Goal: Information Seeking & Learning: Learn about a topic

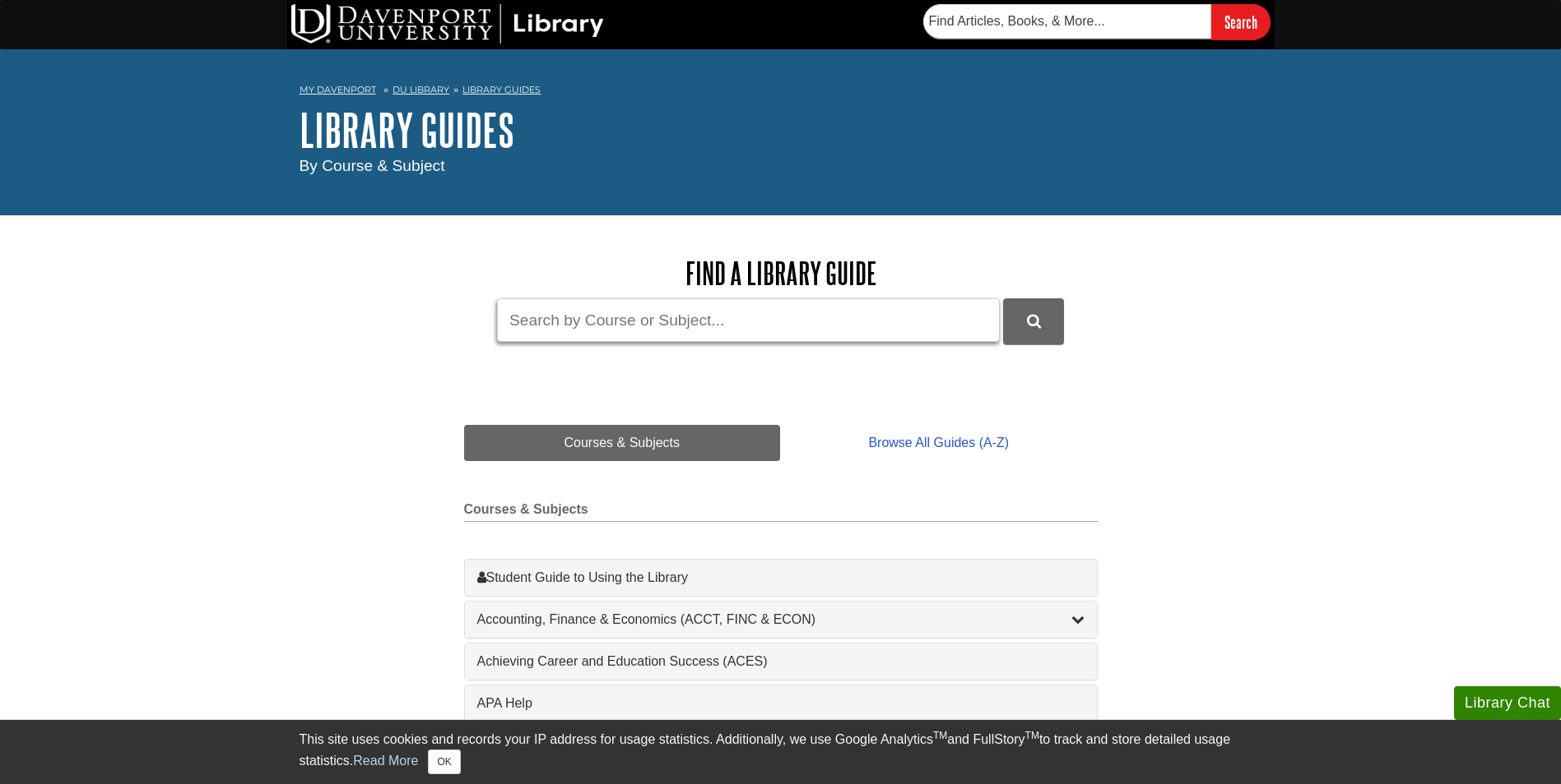
click at [568, 334] on input "Guide Search Terms" at bounding box center [748, 319] width 503 height 43
click at [643, 313] on input "designing your" at bounding box center [748, 319] width 503 height 43
type input "designing your life"
click at [1025, 322] on button "DU Library Guides Search" at bounding box center [1033, 320] width 61 height 45
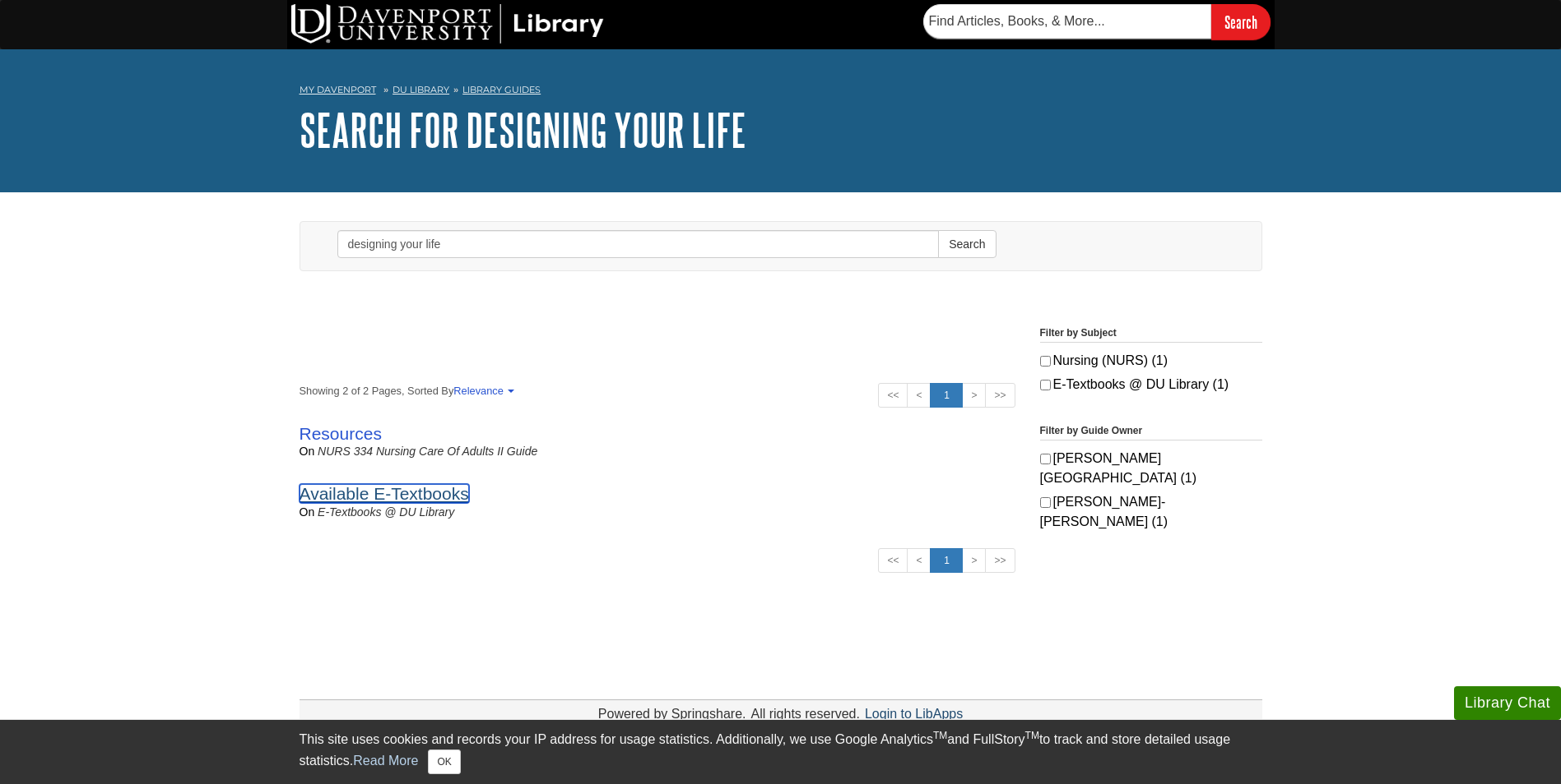
click at [441, 485] on link "Available E-Textbooks" at bounding box center [383, 493] width 169 height 19
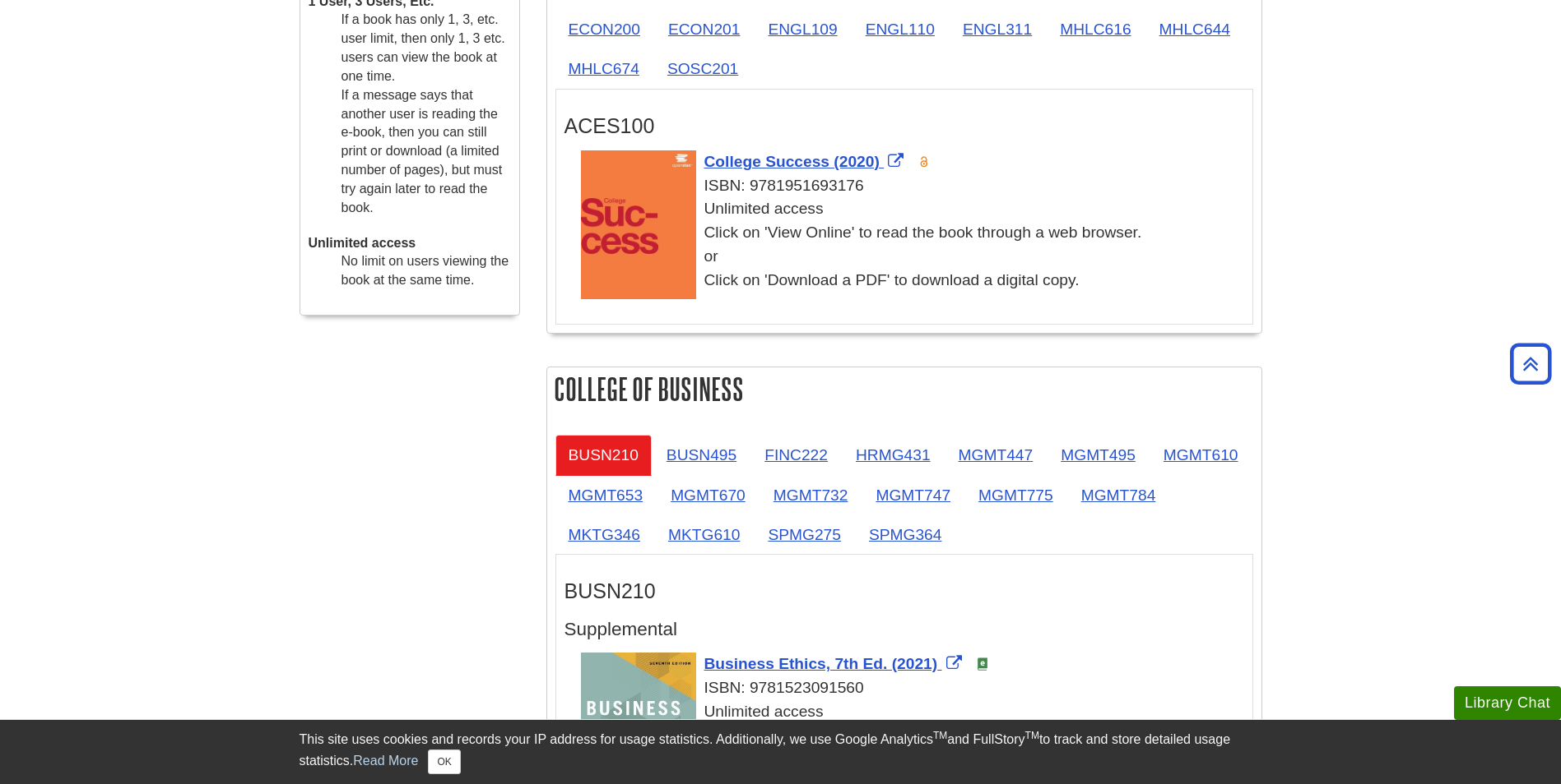
scroll to position [642, 0]
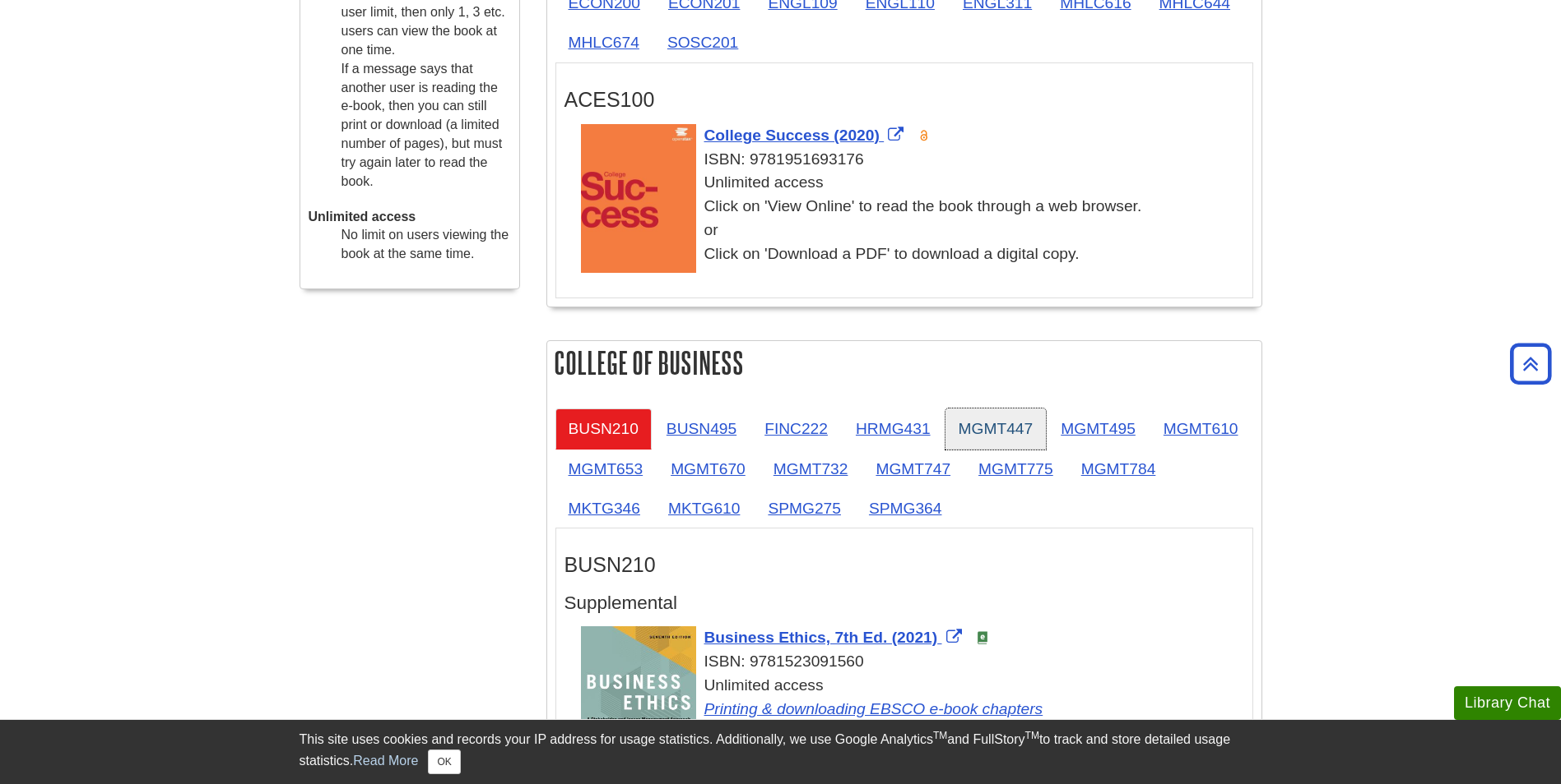
click at [970, 435] on link "MGMT447" at bounding box center [996, 429] width 101 height 41
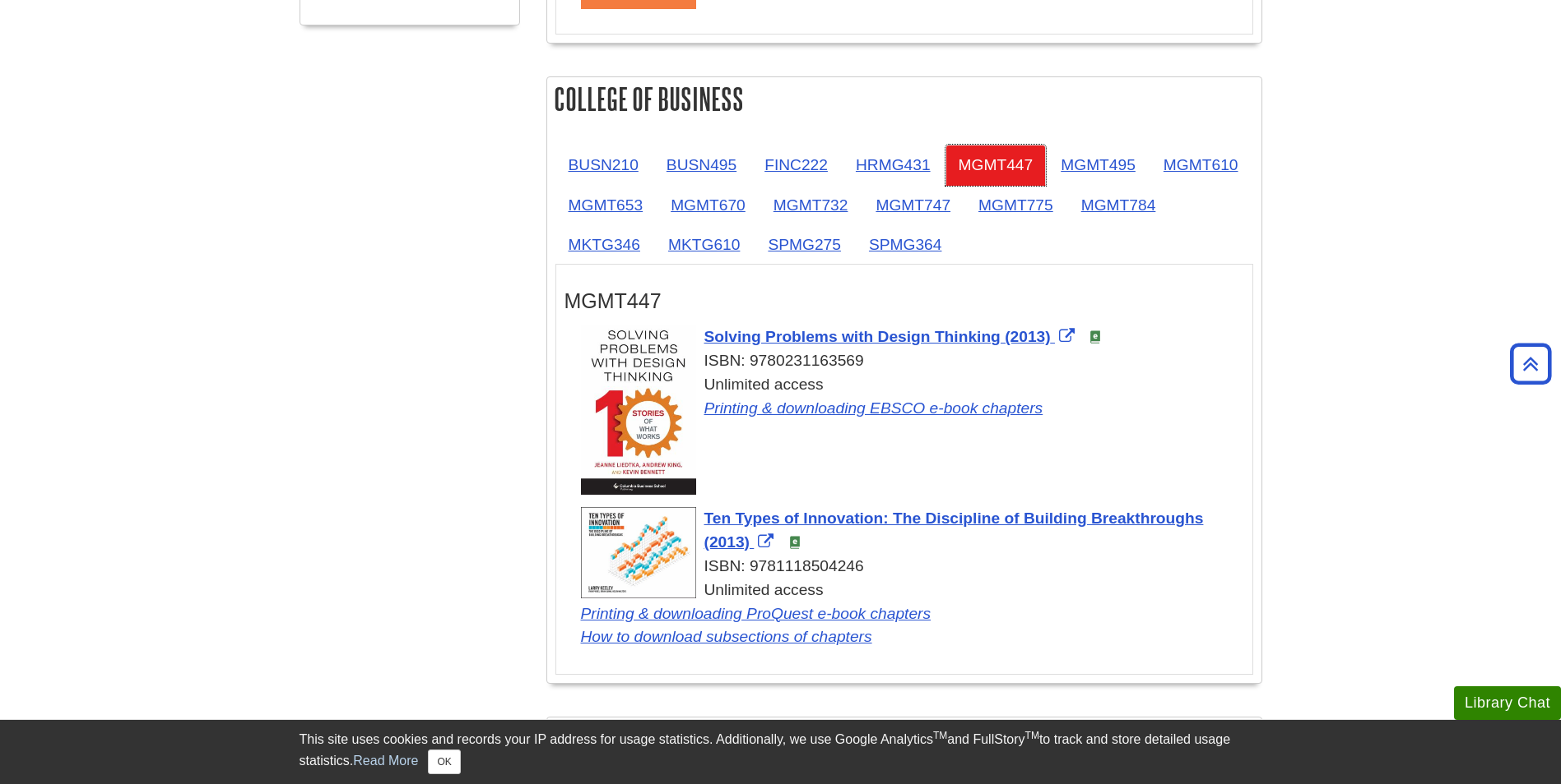
scroll to position [897, 0]
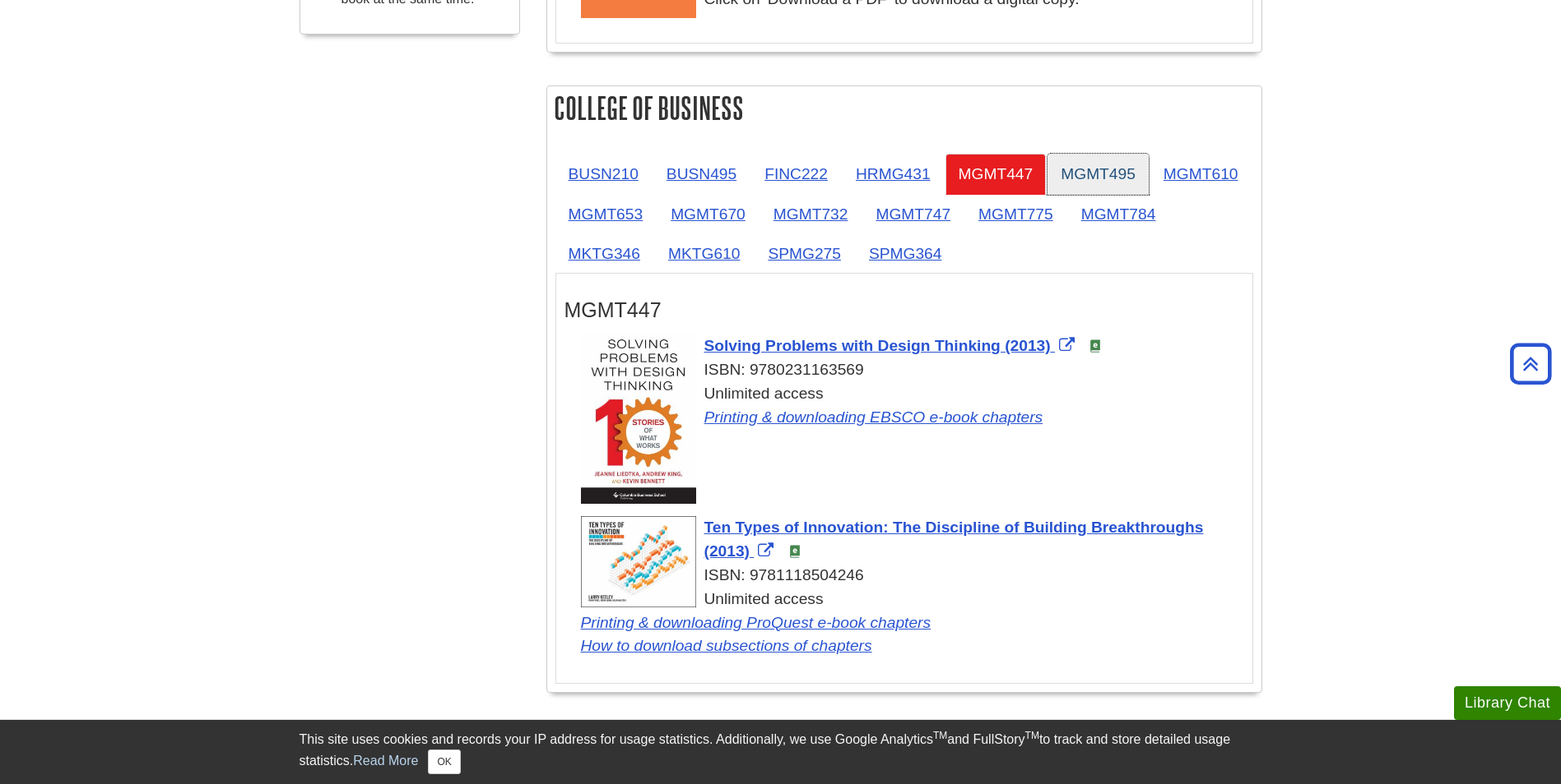
click at [1109, 172] on link "MGMT495" at bounding box center [1098, 174] width 101 height 41
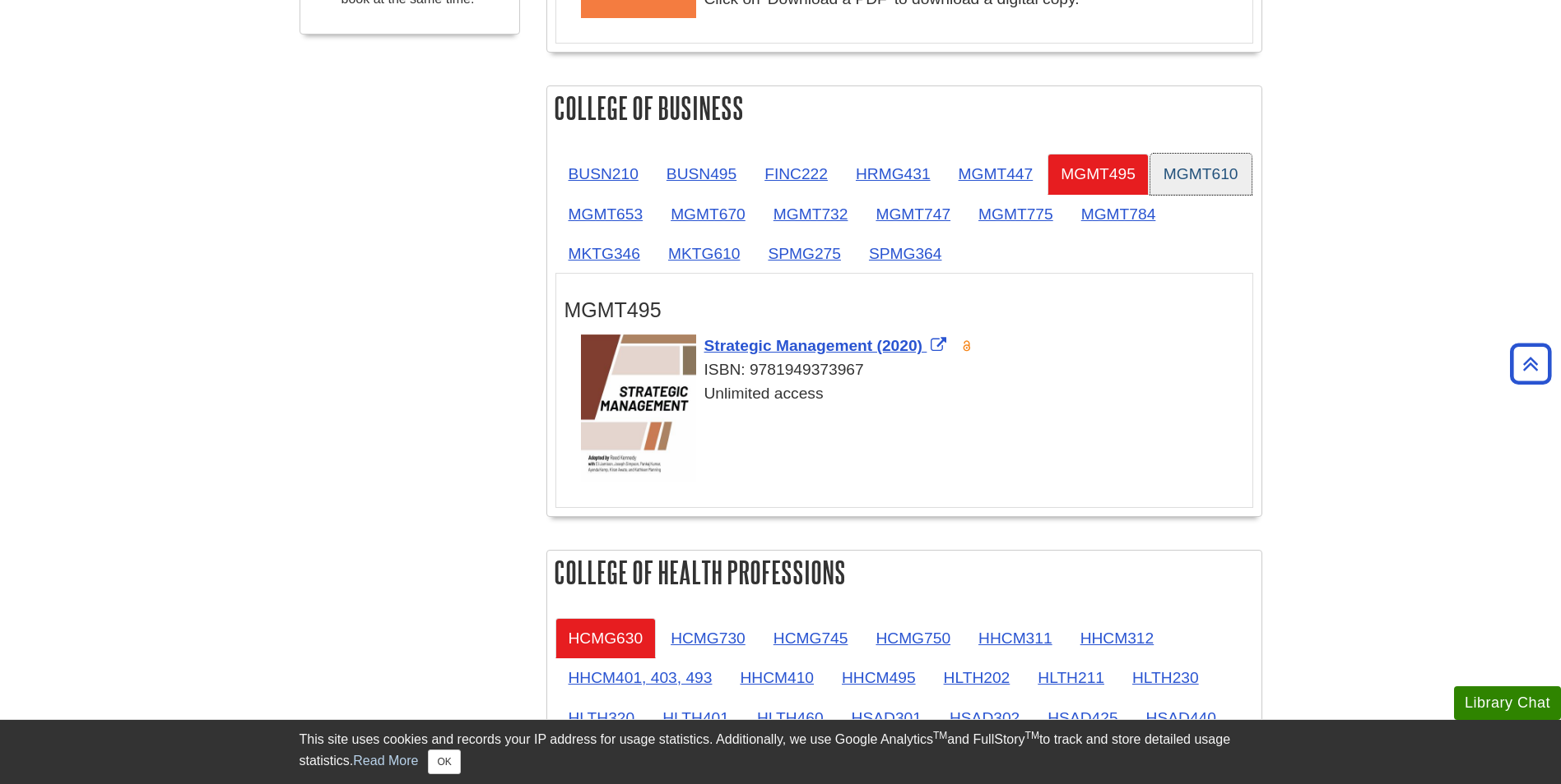
click at [1150, 194] on link "MGMT610" at bounding box center [1201, 174] width 101 height 41
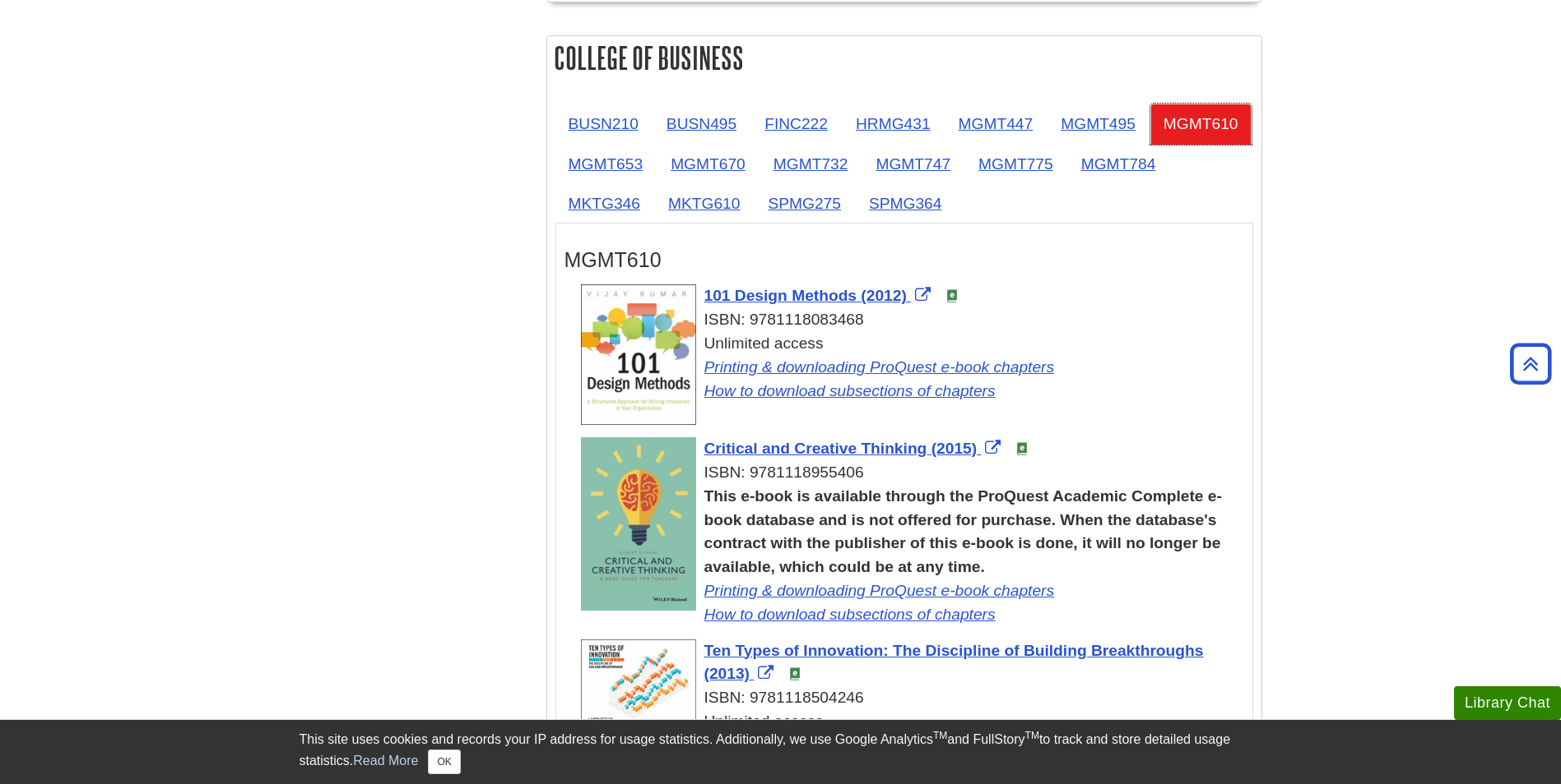
scroll to position [902, 0]
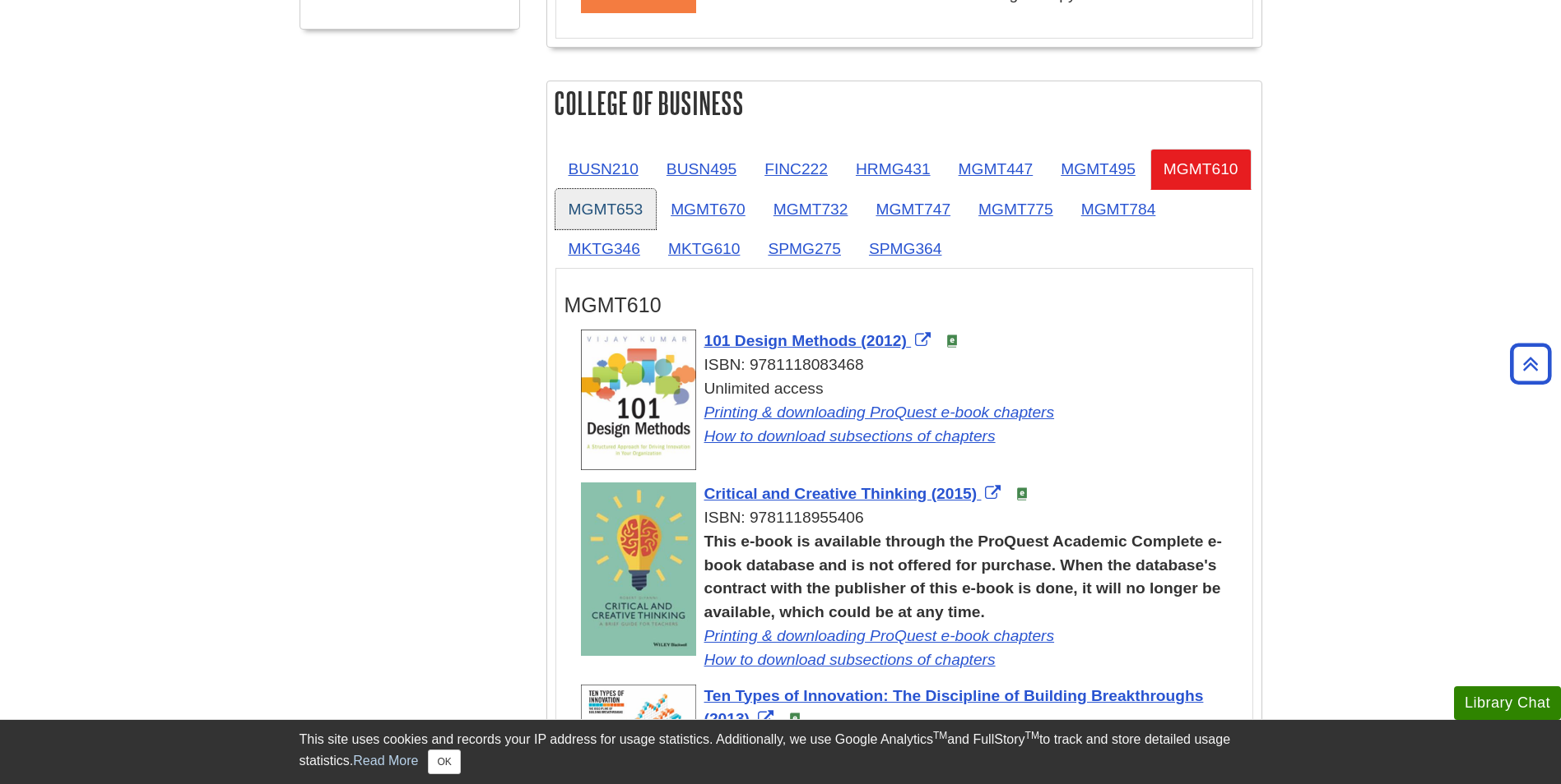
click at [657, 196] on link "MGMT653" at bounding box center [606, 210] width 101 height 41
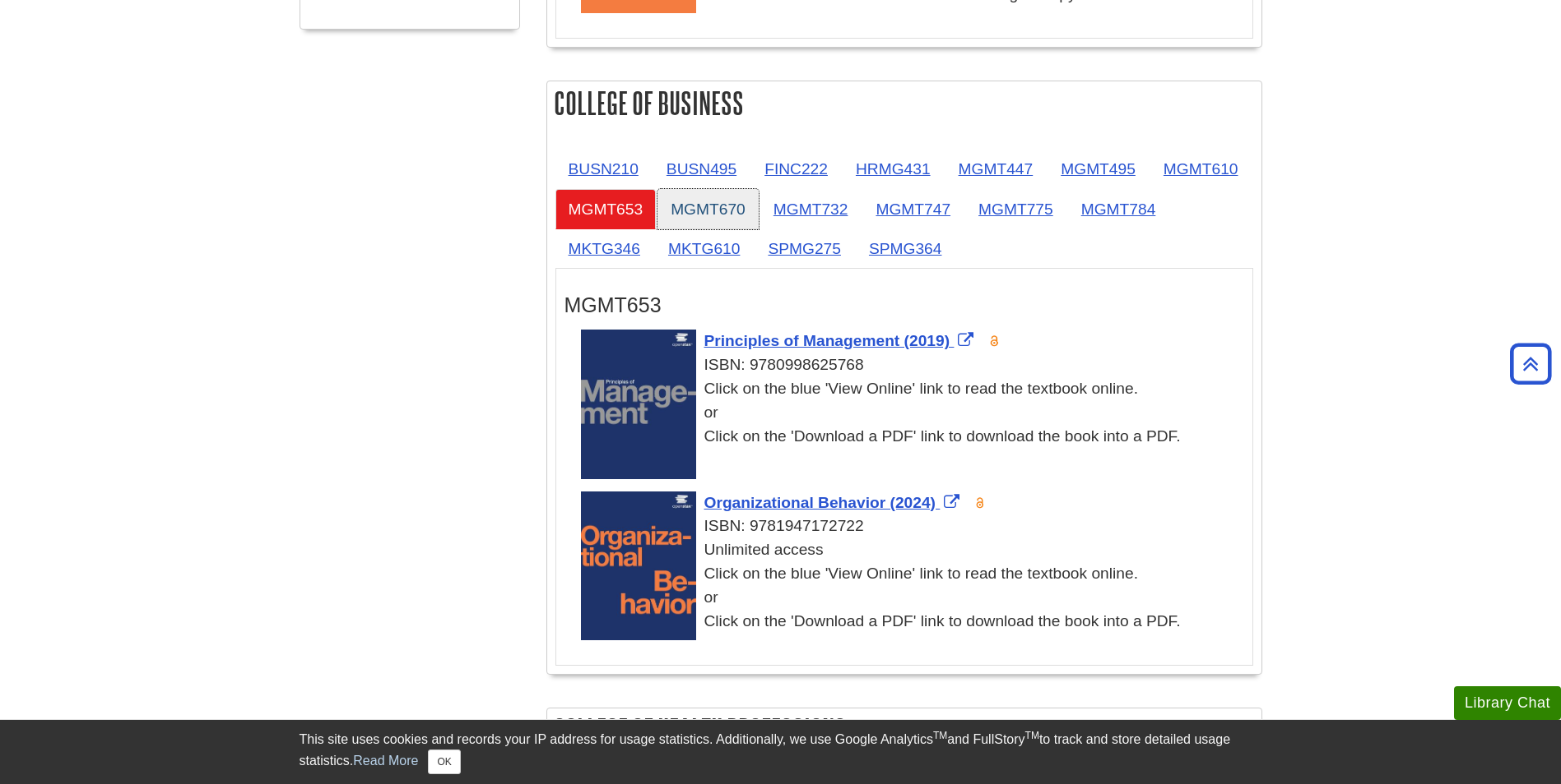
click at [759, 207] on link "MGMT670" at bounding box center [707, 210] width 101 height 41
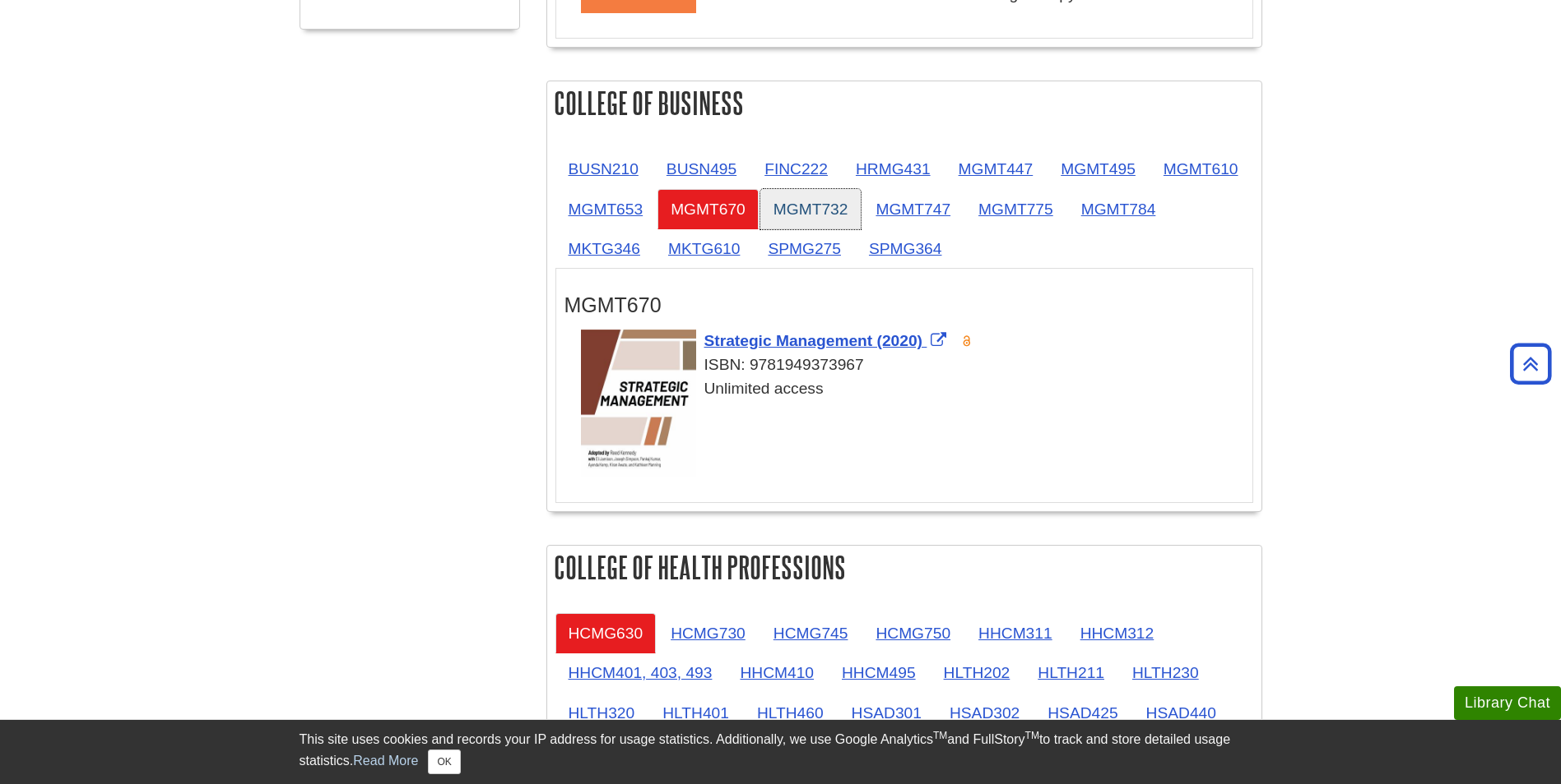
click at [862, 219] on link "MGMT732" at bounding box center [811, 210] width 101 height 41
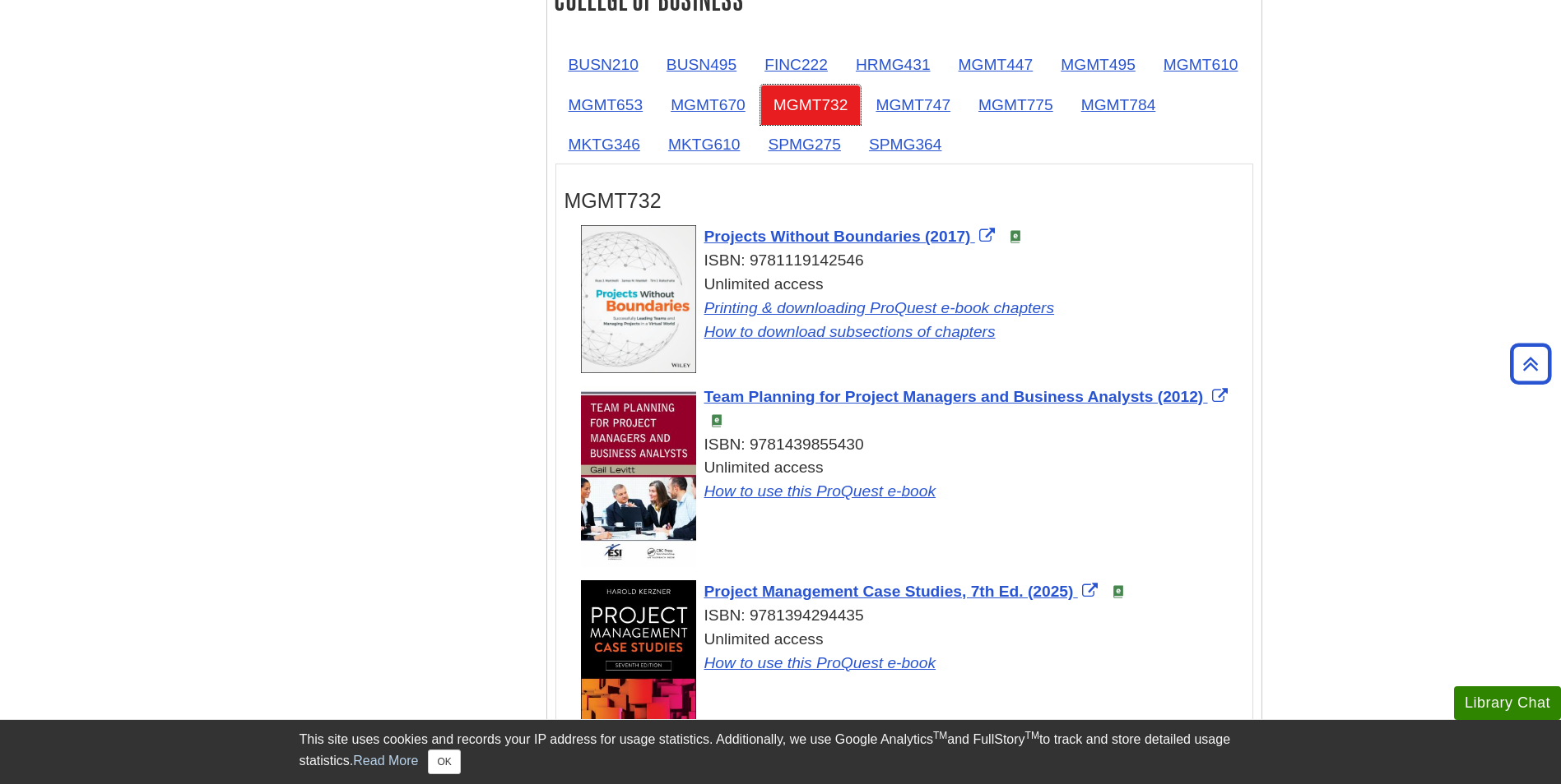
scroll to position [995, 0]
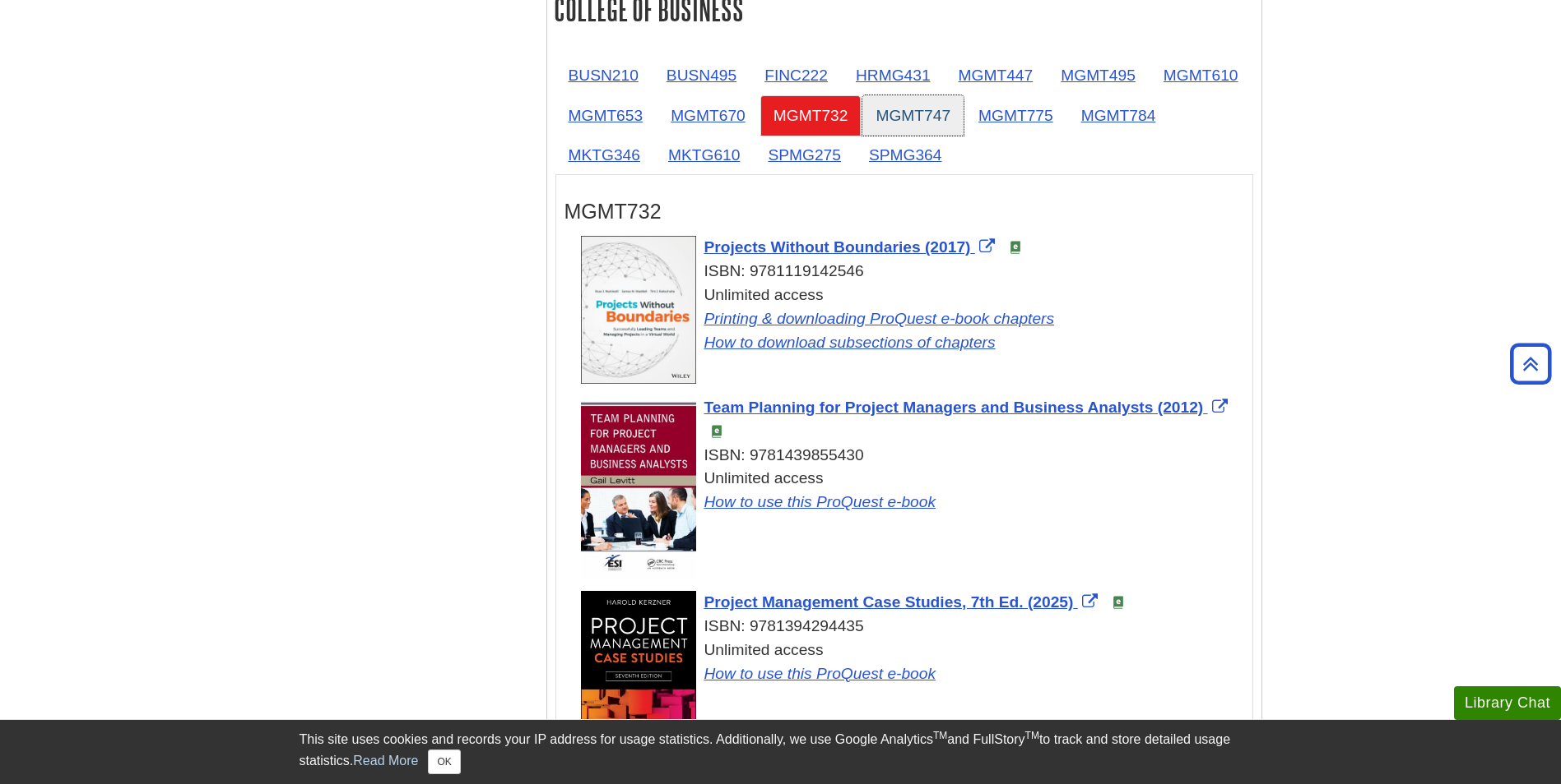
click at [963, 97] on link "MGMT747" at bounding box center [913, 116] width 101 height 41
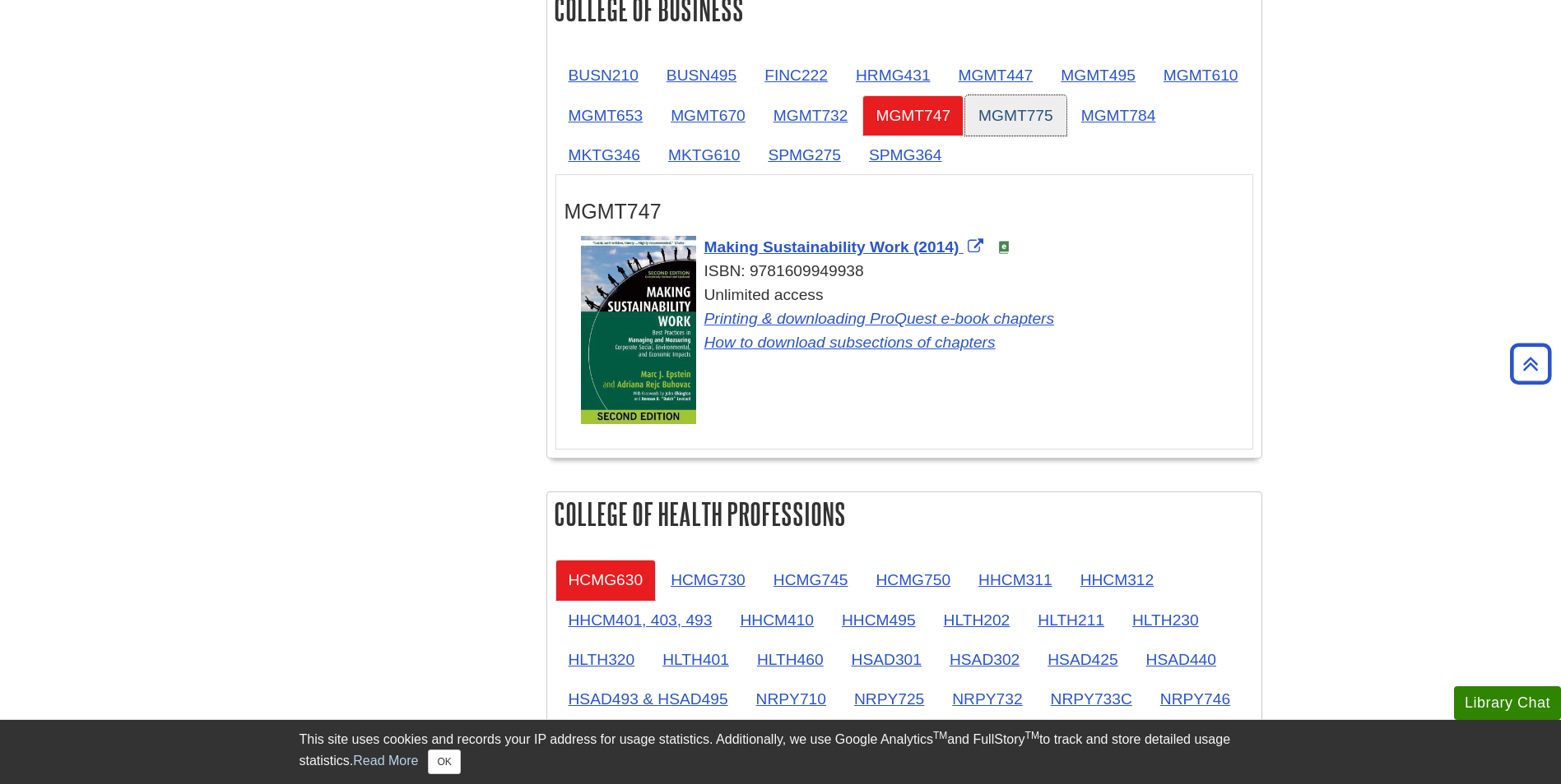
click at [1066, 112] on link "MGMT775" at bounding box center [1016, 116] width 101 height 41
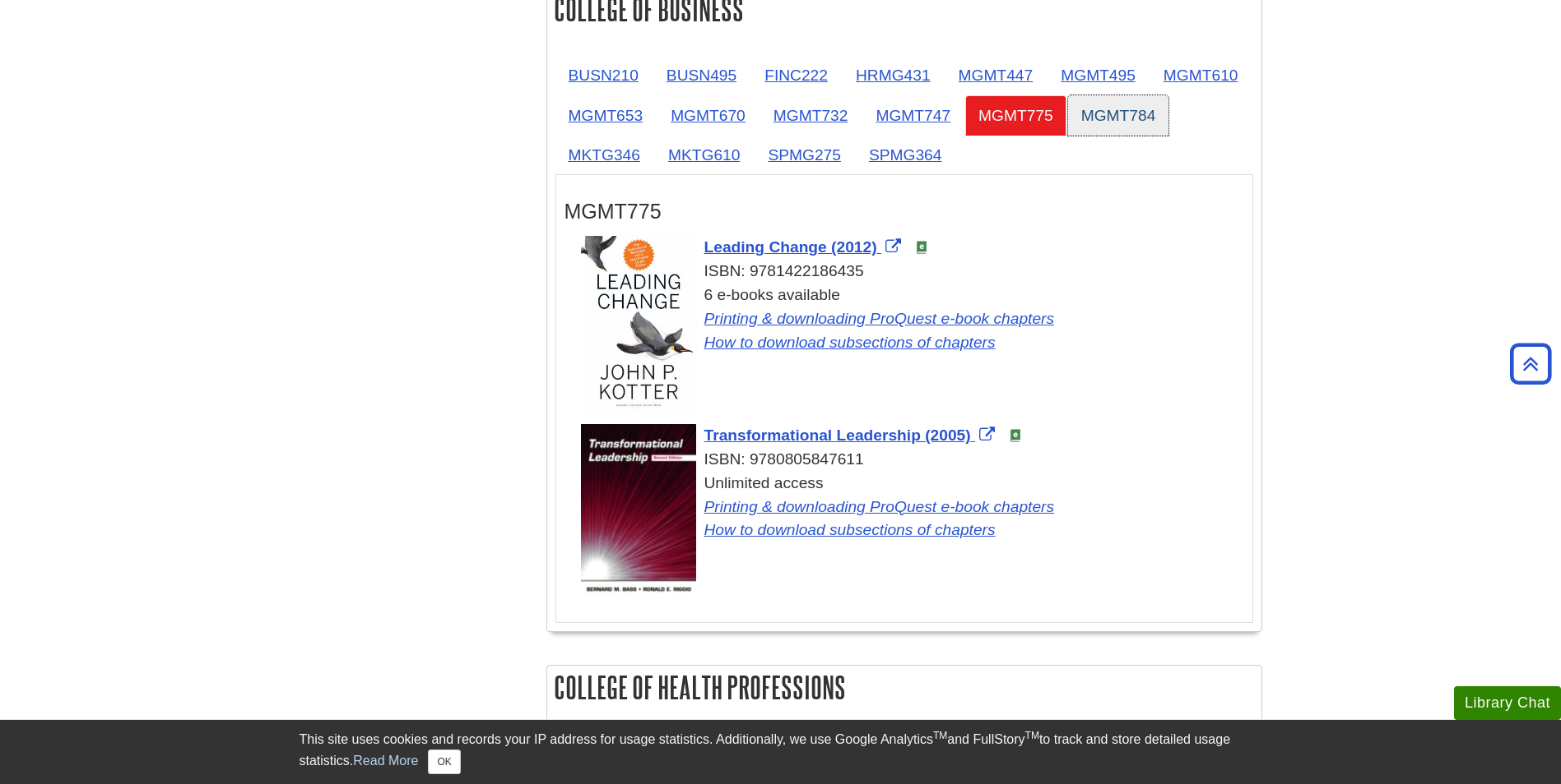
click at [1068, 135] on link "MGMT784" at bounding box center [1118, 116] width 101 height 41
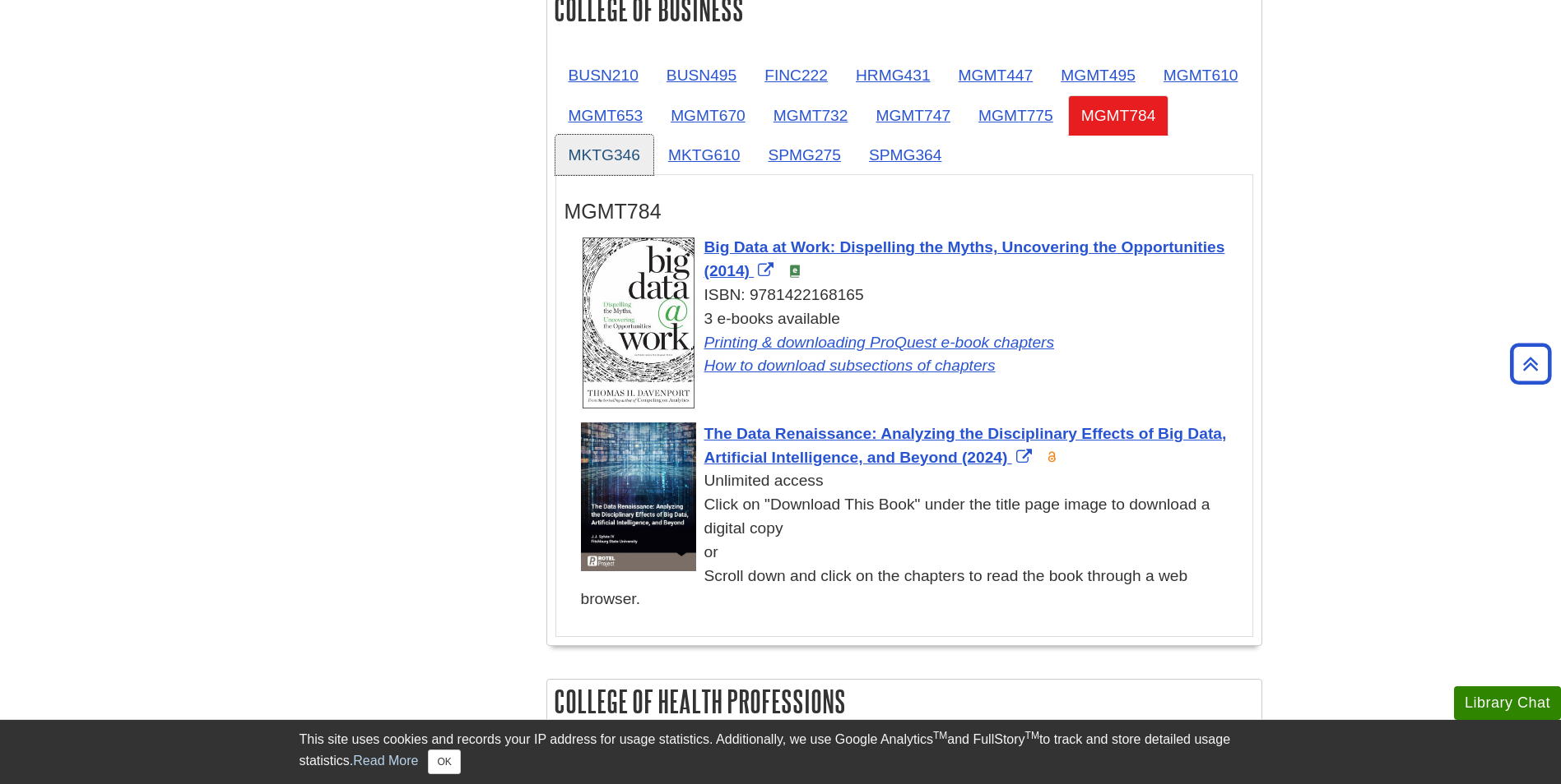
click at [653, 151] on link "MKTG346" at bounding box center [604, 155] width 98 height 41
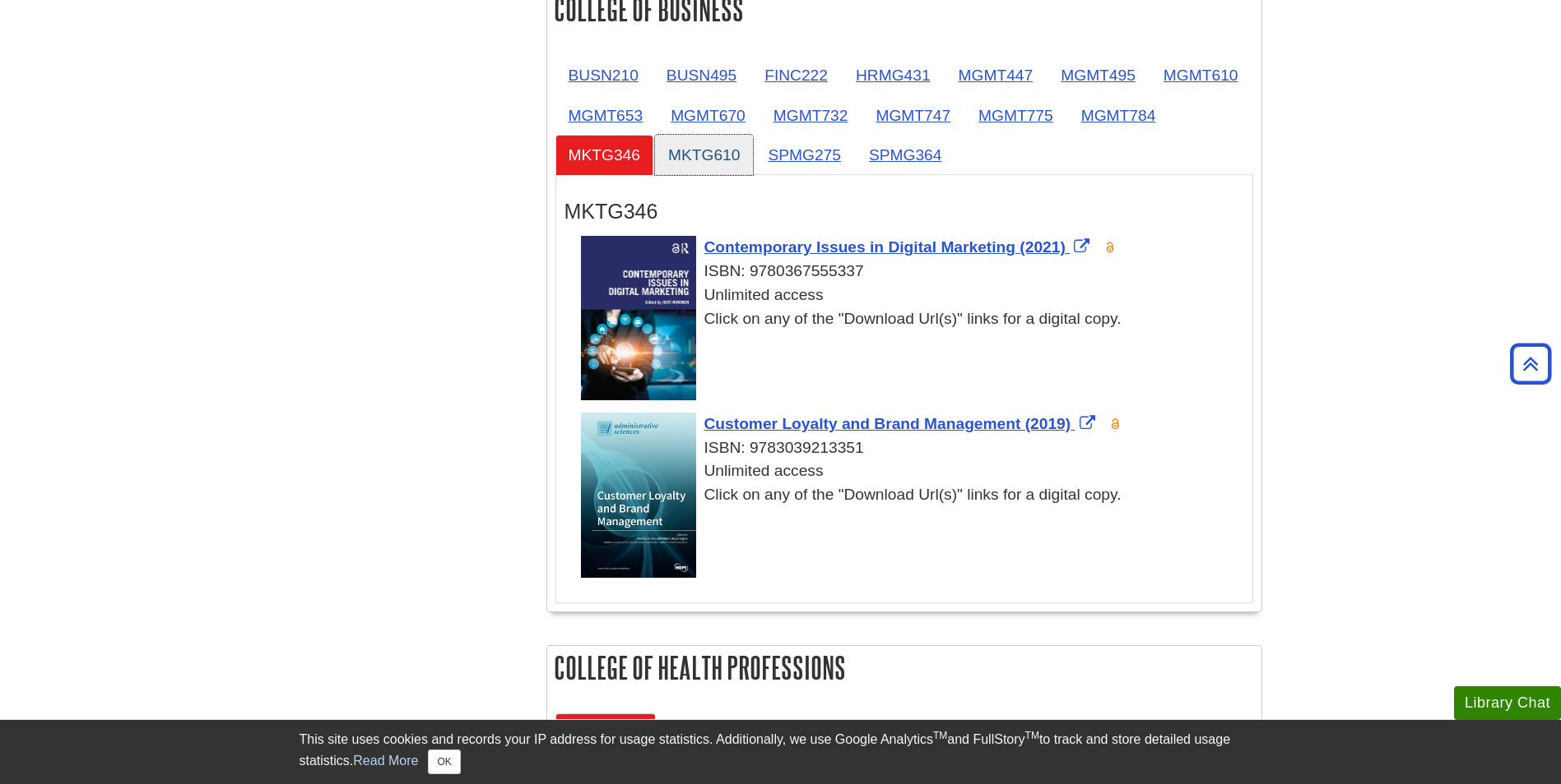
click at [753, 150] on link "MKTG610" at bounding box center [704, 155] width 98 height 41
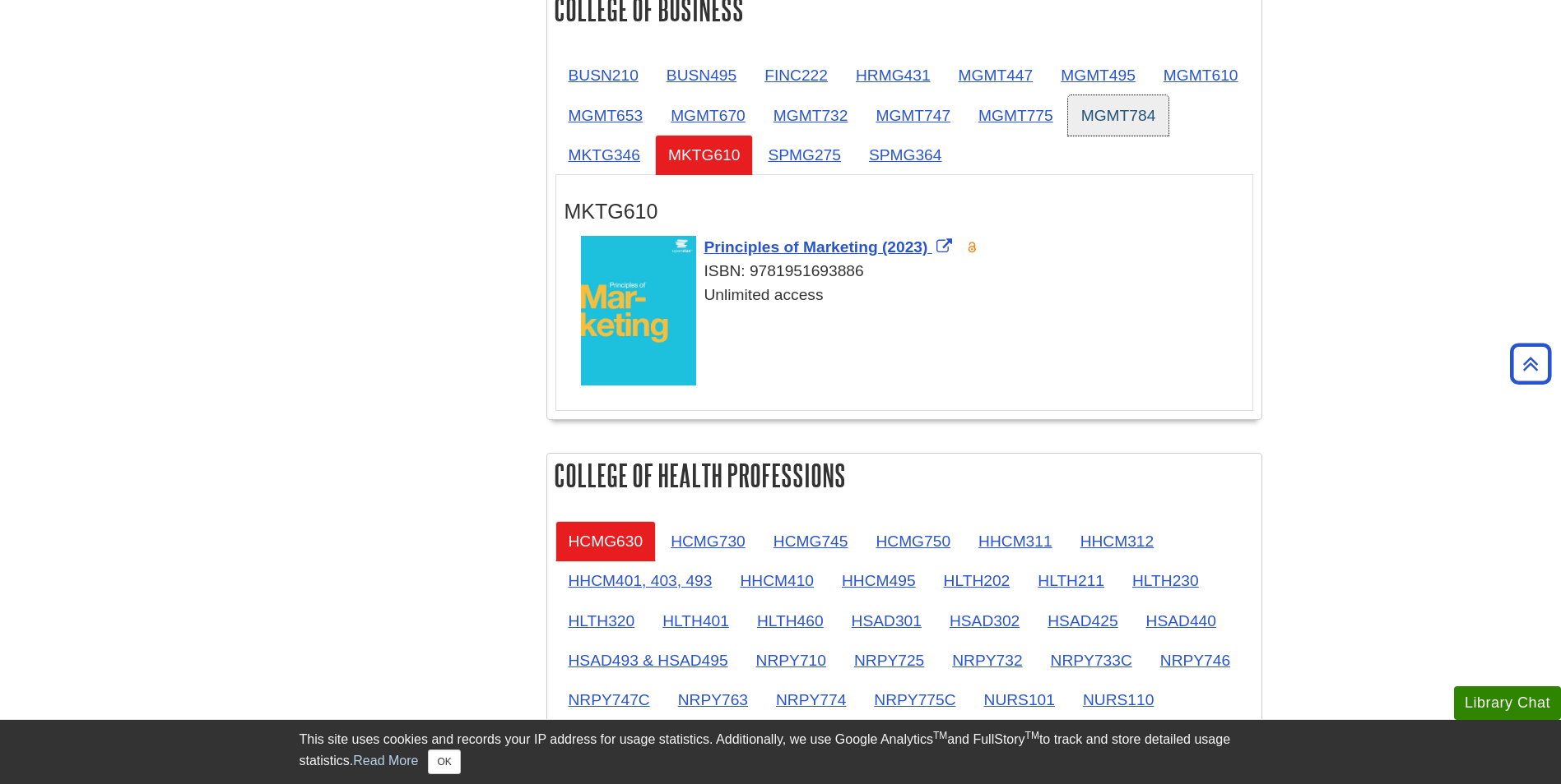
click at [1068, 135] on link "MGMT784" at bounding box center [1118, 116] width 101 height 41
